Goal: Find specific page/section: Find specific page/section

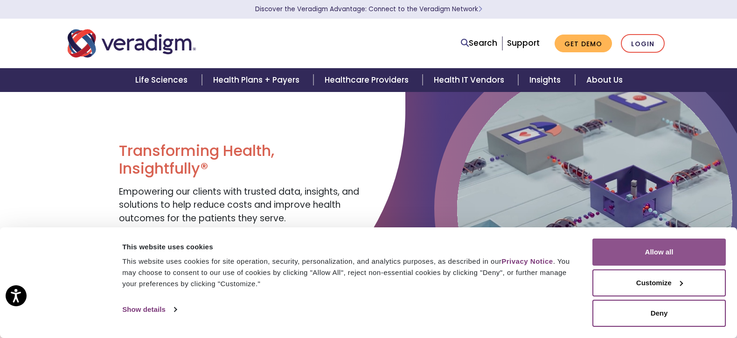
click at [691, 249] on button "Allow all" at bounding box center [658, 251] width 133 height 27
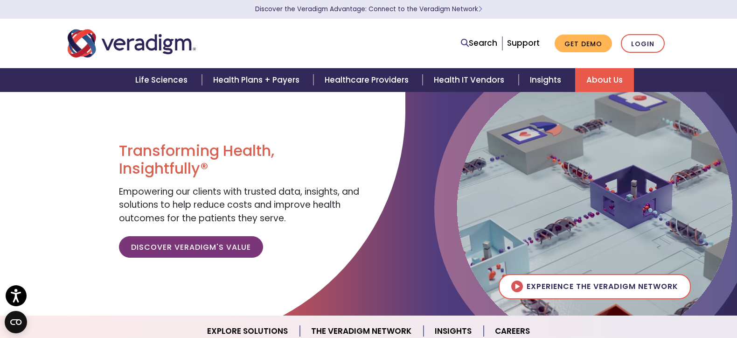
click at [592, 76] on link "About Us" at bounding box center [604, 80] width 59 height 24
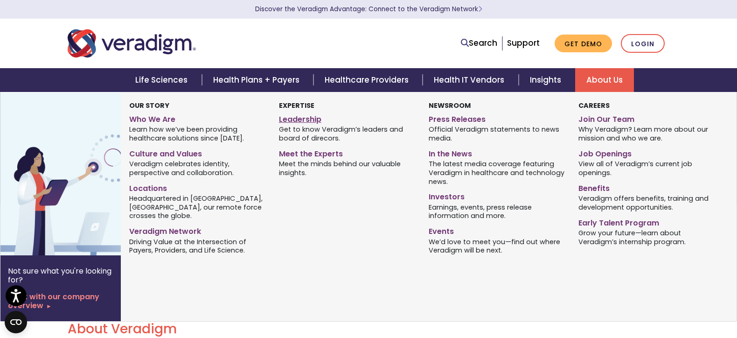
click at [300, 118] on link "Leadership" at bounding box center [347, 118] width 136 height 14
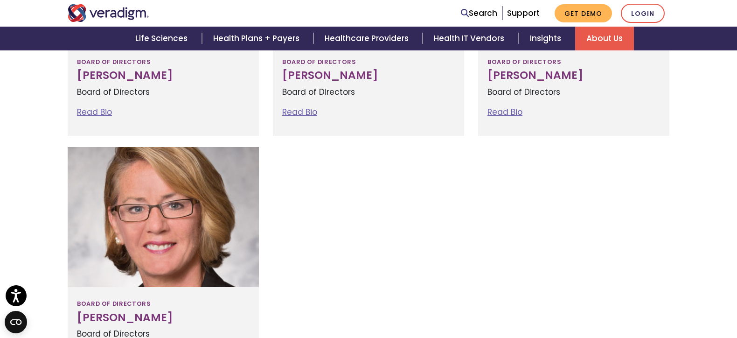
scroll to position [1181, 0]
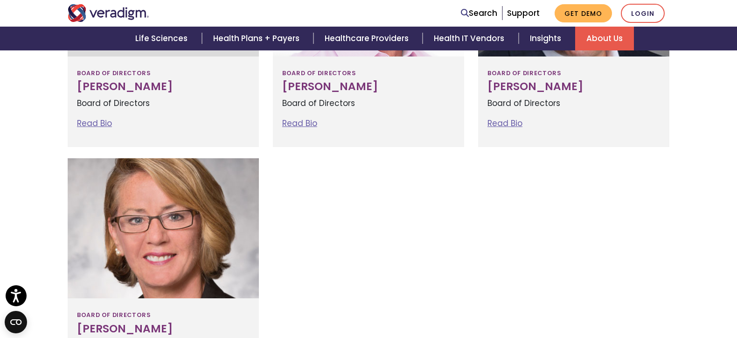
drag, startPoint x: 163, startPoint y: 84, endPoint x: 66, endPoint y: 87, distance: 97.0
click at [66, 87] on div "Board of Directors Jonathan Sacks Board of Directors Read Bio Jonathan Sacks Bo…" at bounding box center [163, 32] width 205 height 230
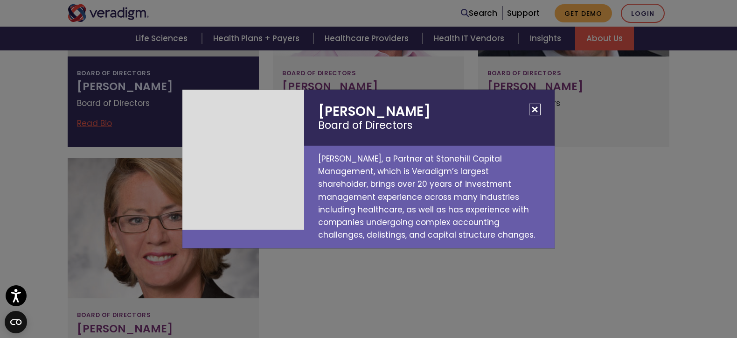
copy h3 "Jonathan Sacks"
click at [536, 109] on button "Close" at bounding box center [535, 110] width 12 height 12
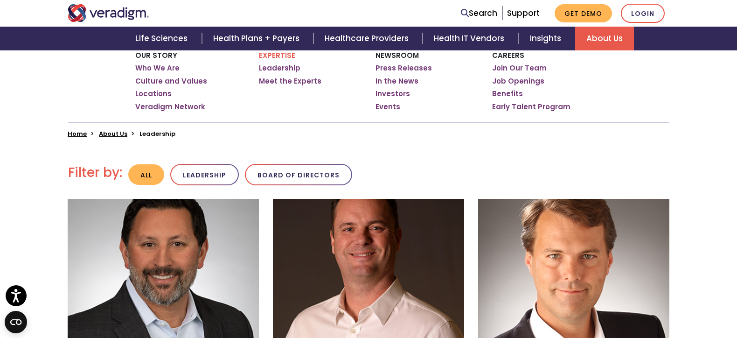
scroll to position [166, 0]
